Goal: Information Seeking & Learning: Compare options

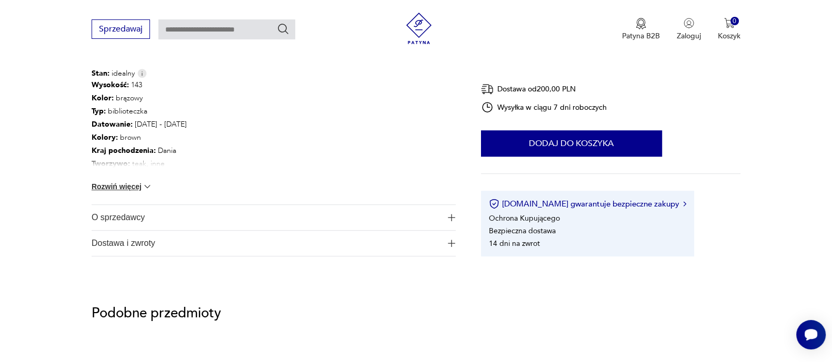
scroll to position [592, 0]
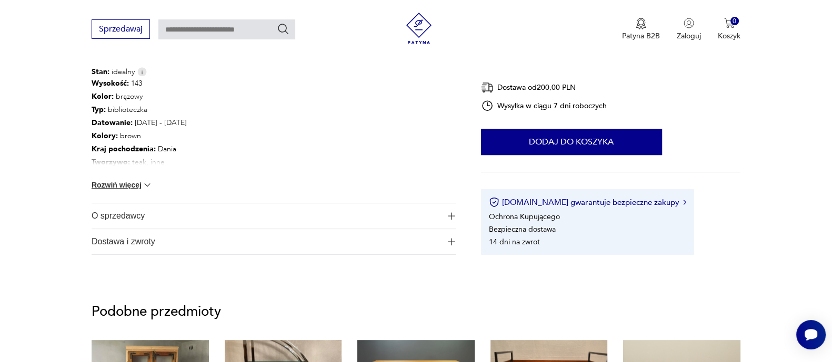
click at [144, 185] on img at bounding box center [147, 185] width 11 height 11
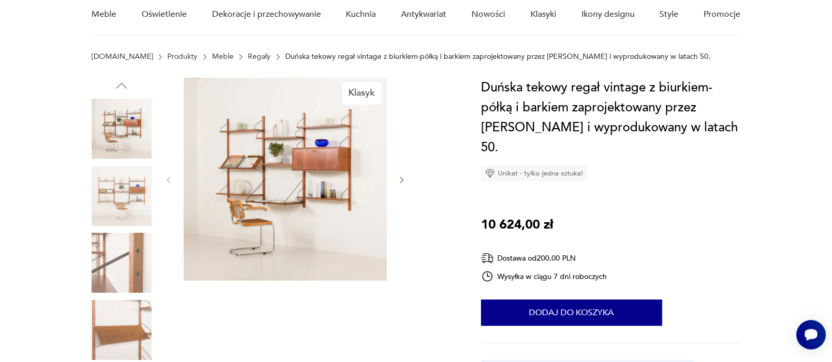
scroll to position [0, 0]
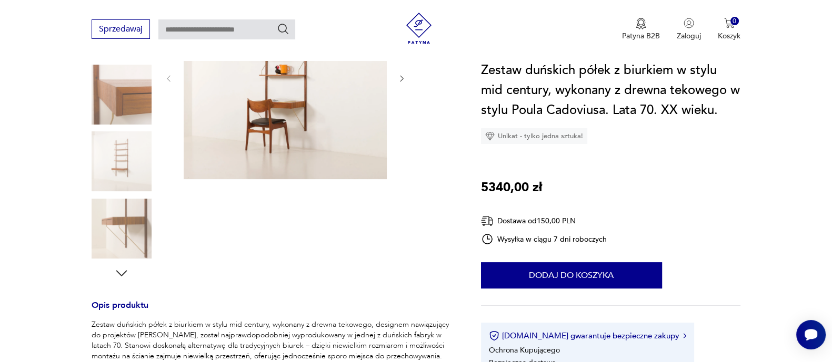
scroll to position [65, 0]
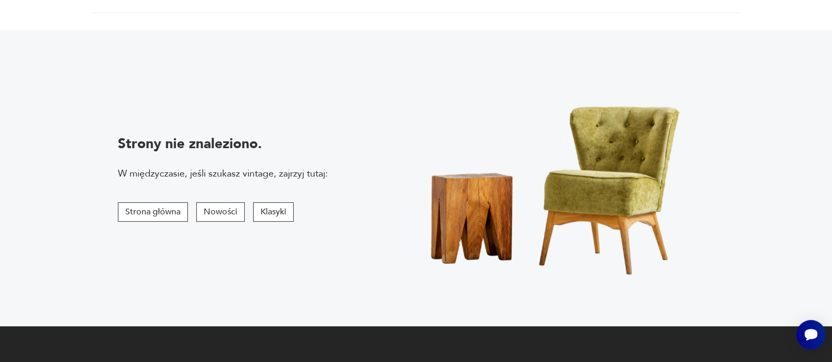
scroll to position [131, 0]
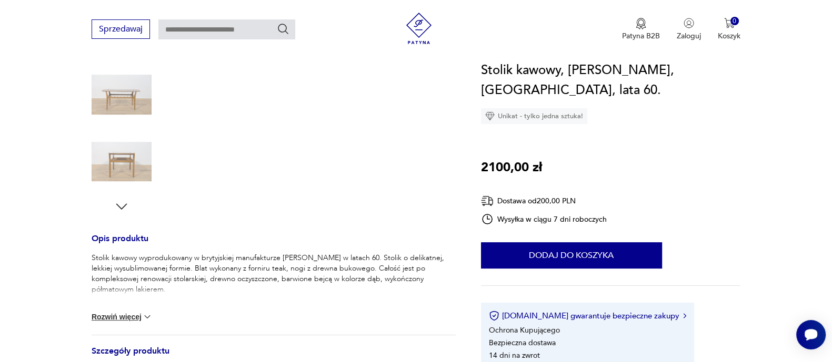
scroll to position [262, 0]
click at [114, 314] on button "Rozwiń więcej" at bounding box center [122, 318] width 61 height 11
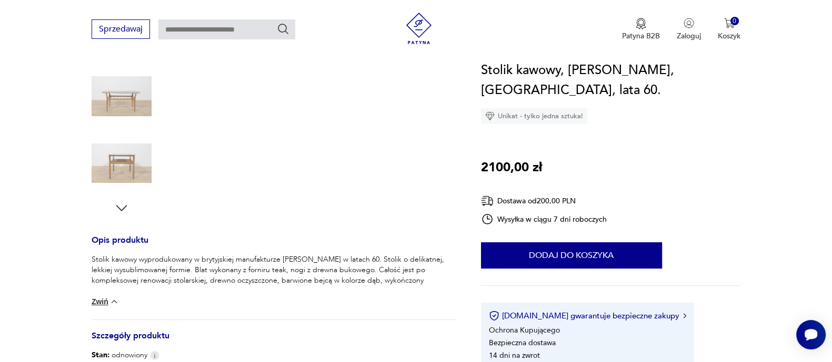
click at [105, 300] on button "Zwiń" at bounding box center [106, 302] width 28 height 11
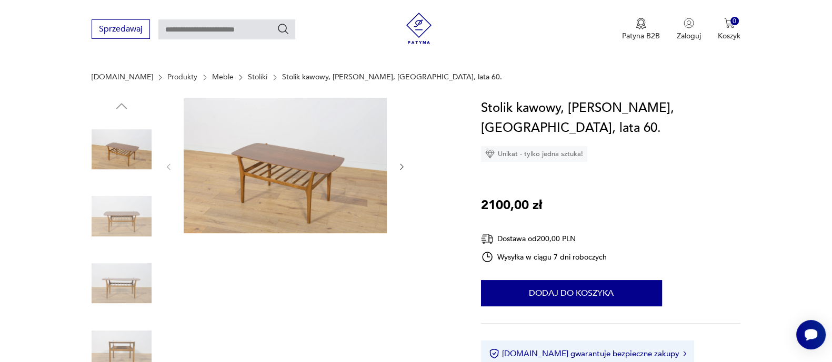
scroll to position [65, 0]
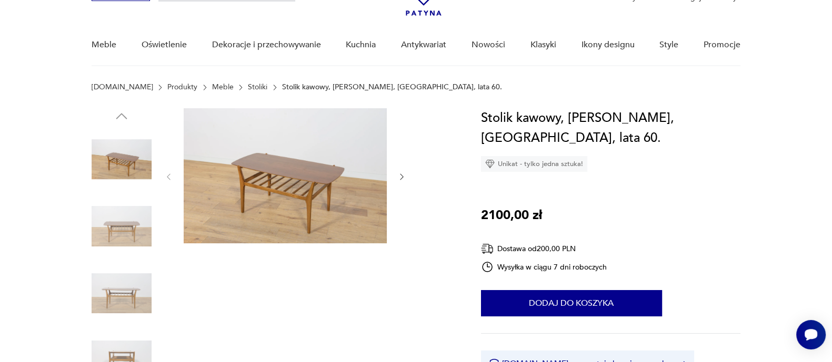
click at [401, 173] on icon "button" at bounding box center [401, 177] width 9 height 9
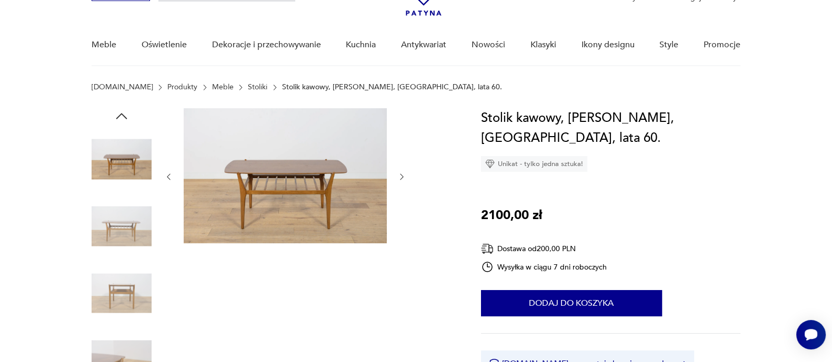
click at [401, 173] on icon "button" at bounding box center [401, 177] width 9 height 9
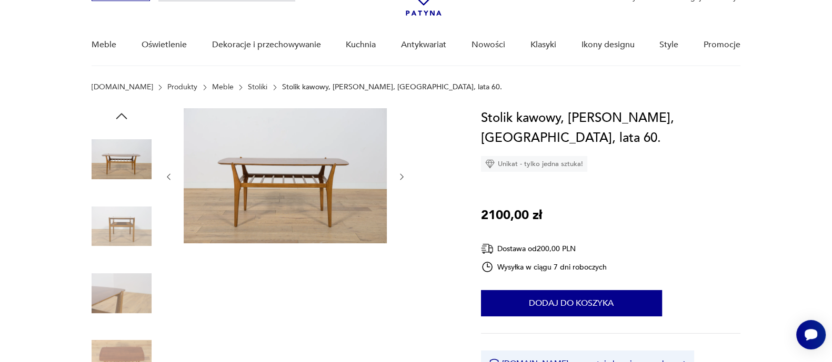
click at [401, 173] on icon "button" at bounding box center [401, 177] width 9 height 9
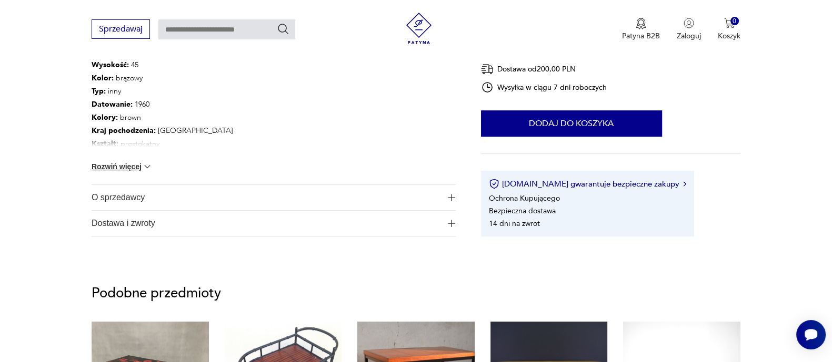
scroll to position [657, 0]
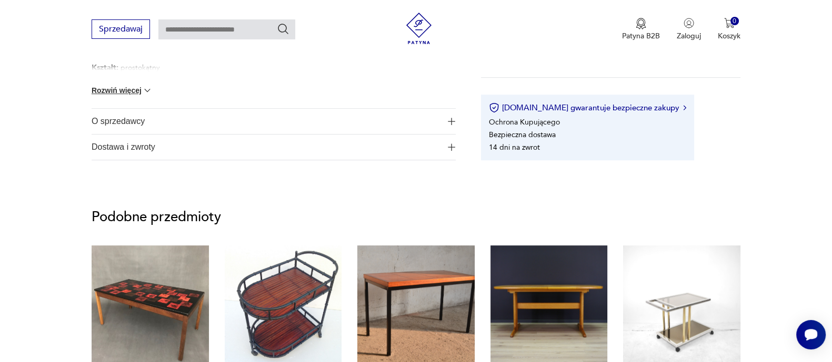
click at [451, 122] on img "button" at bounding box center [451, 121] width 7 height 7
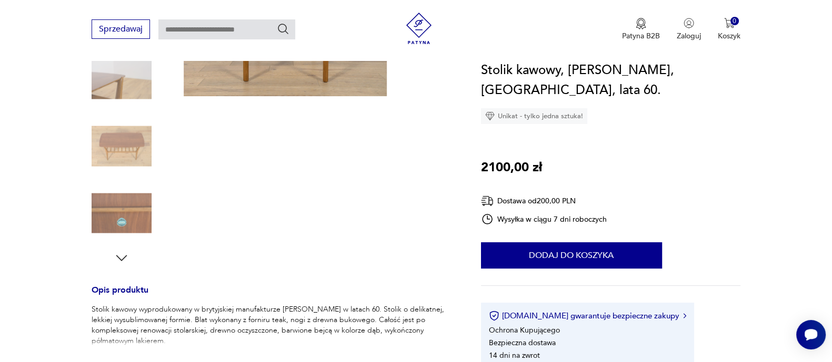
scroll to position [65, 0]
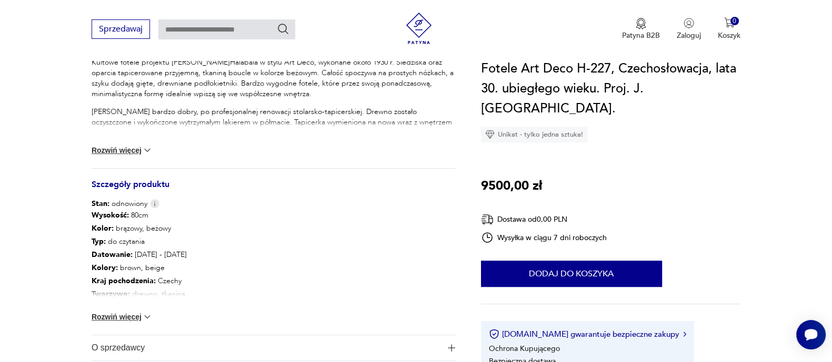
scroll to position [525, 0]
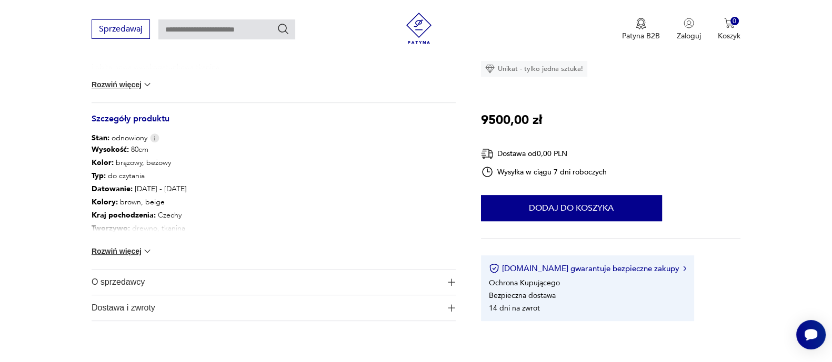
click at [446, 280] on button "O sprzedawcy" at bounding box center [274, 282] width 364 height 25
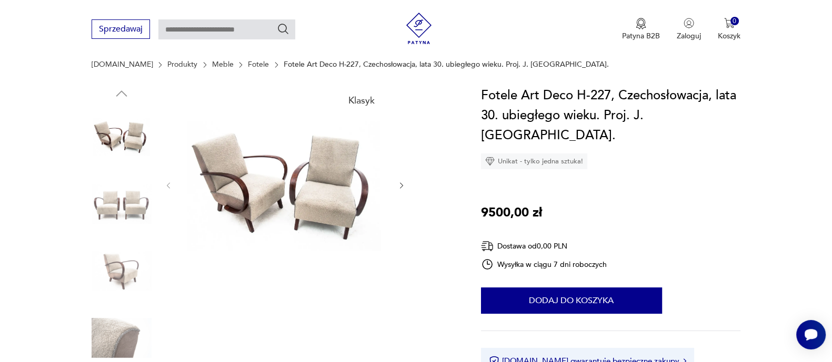
scroll to position [0, 0]
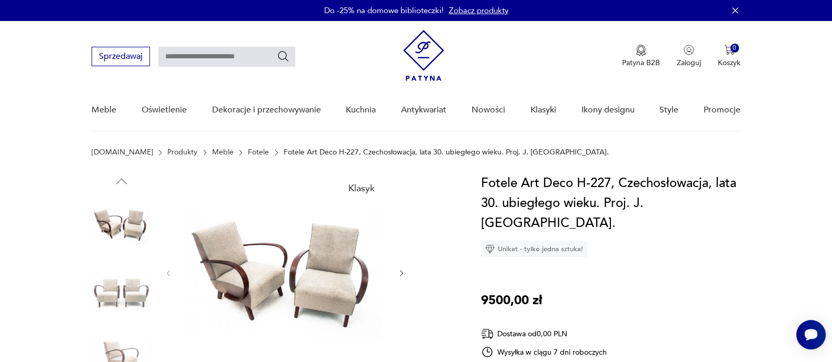
click at [401, 272] on icon "button" at bounding box center [401, 273] width 9 height 9
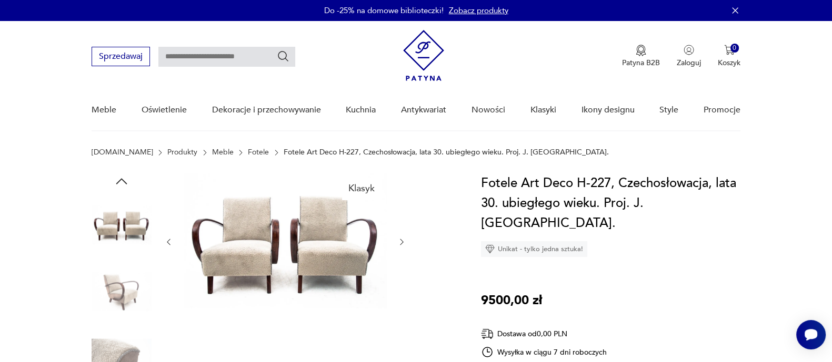
click at [401, 272] on div at bounding box center [285, 242] width 242 height 137
click at [403, 240] on icon "button" at bounding box center [401, 242] width 9 height 9
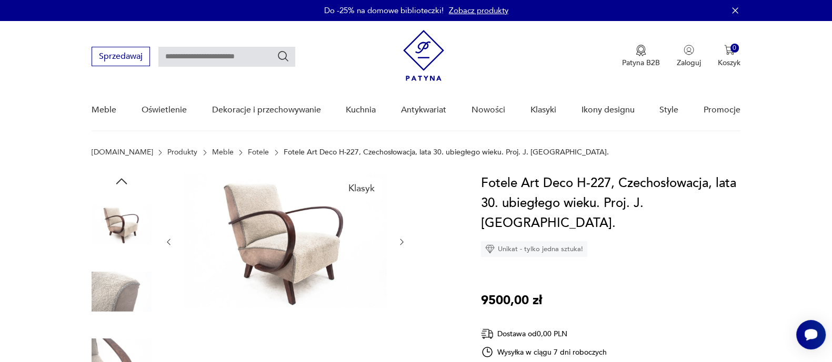
click at [403, 239] on icon "button" at bounding box center [401, 242] width 9 height 9
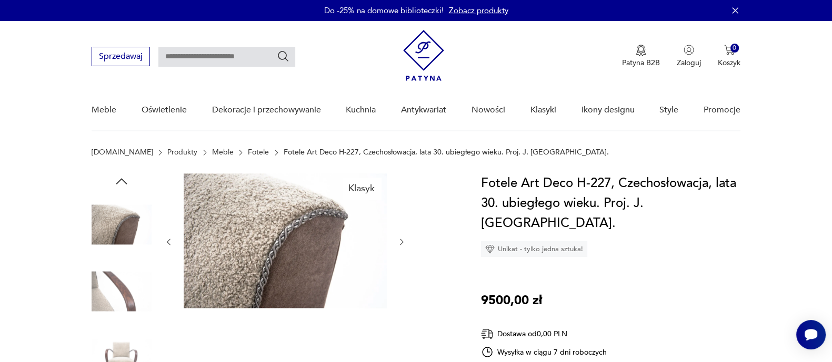
click at [403, 239] on icon "button" at bounding box center [401, 242] width 9 height 9
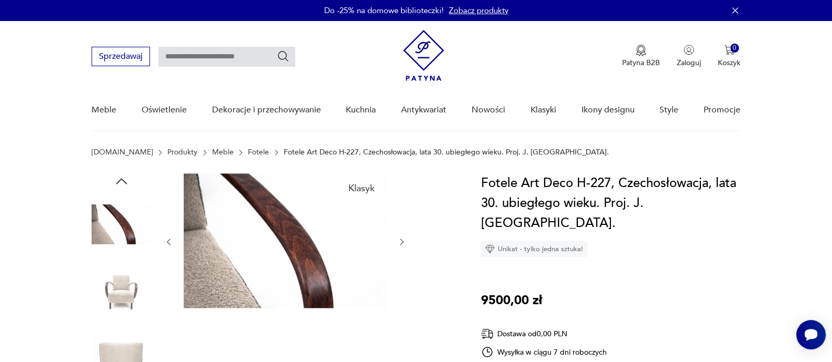
click at [403, 239] on icon "button" at bounding box center [401, 242] width 9 height 9
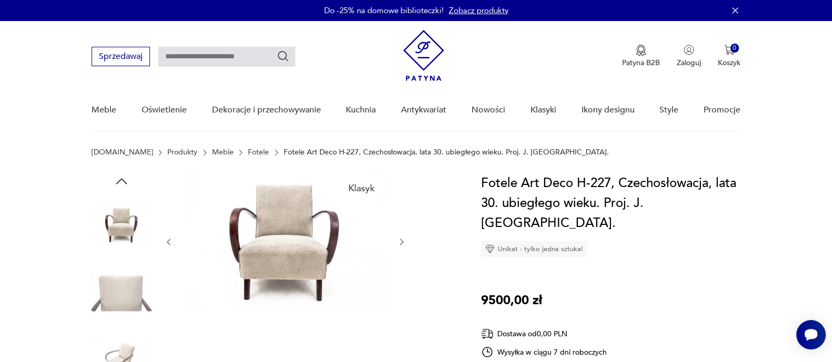
click at [403, 239] on icon "button" at bounding box center [401, 242] width 9 height 9
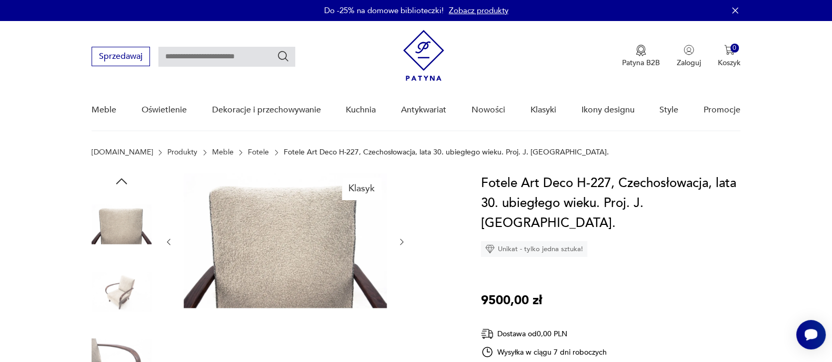
click at [403, 239] on icon "button" at bounding box center [401, 242] width 9 height 9
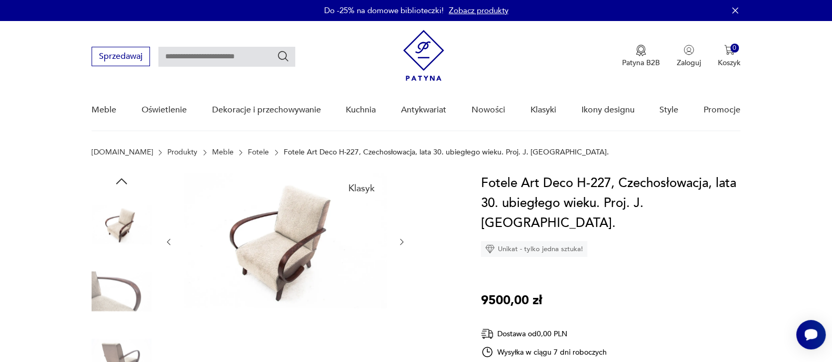
click at [403, 239] on icon "button" at bounding box center [401, 242] width 9 height 9
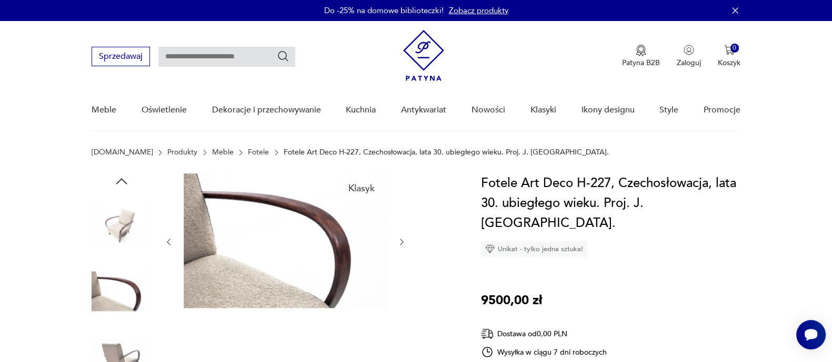
click at [403, 239] on icon "button" at bounding box center [401, 242] width 9 height 9
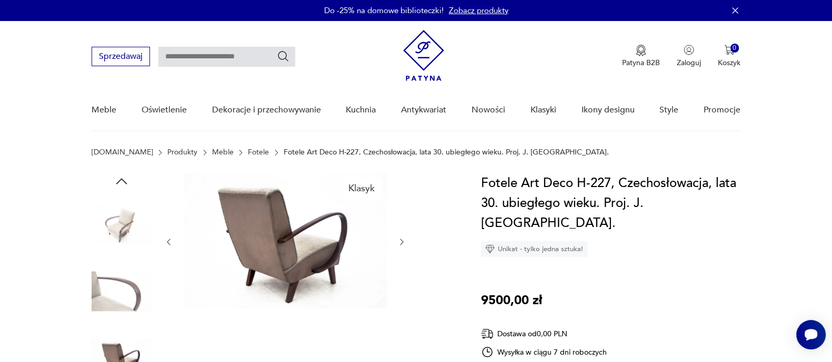
click at [403, 239] on icon "button" at bounding box center [401, 242] width 9 height 9
